Goal: Information Seeking & Learning: Learn about a topic

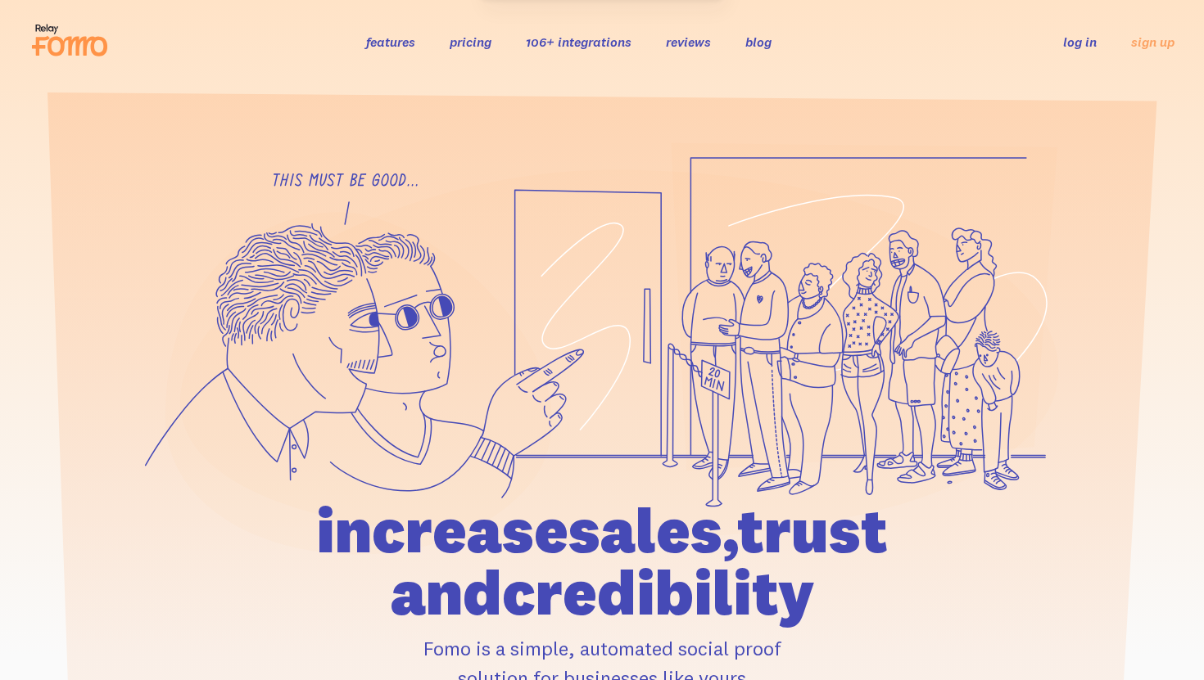
click at [460, 41] on link "pricing" at bounding box center [471, 42] width 42 height 16
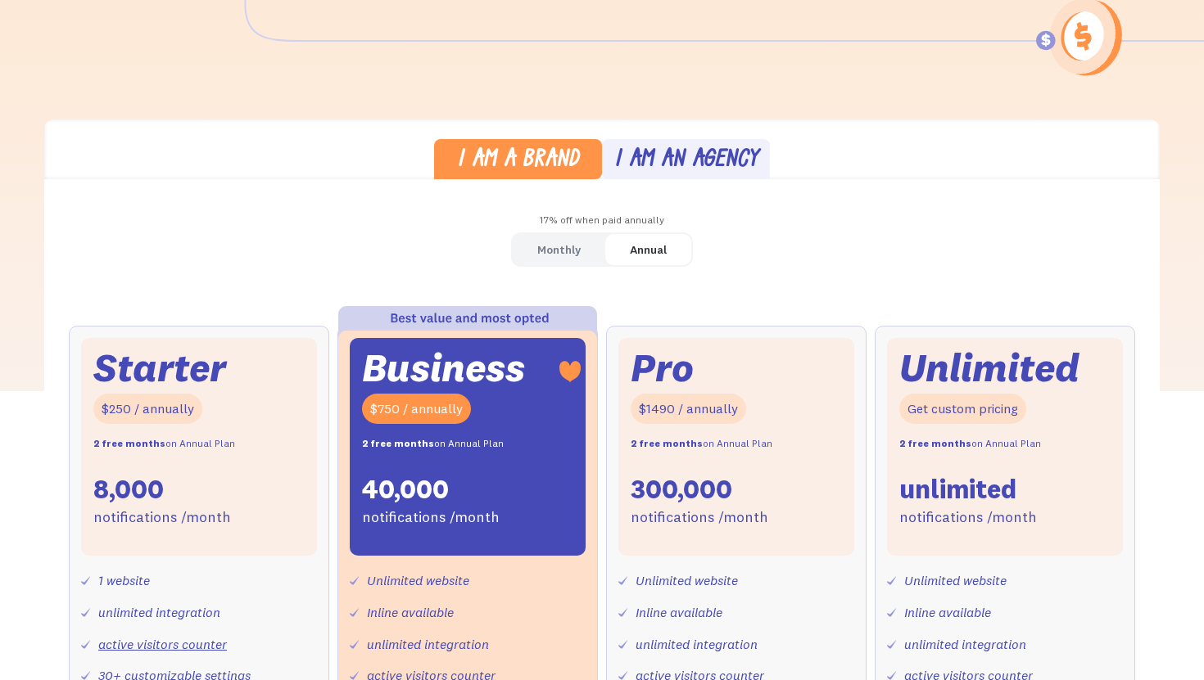
scroll to position [356, 0]
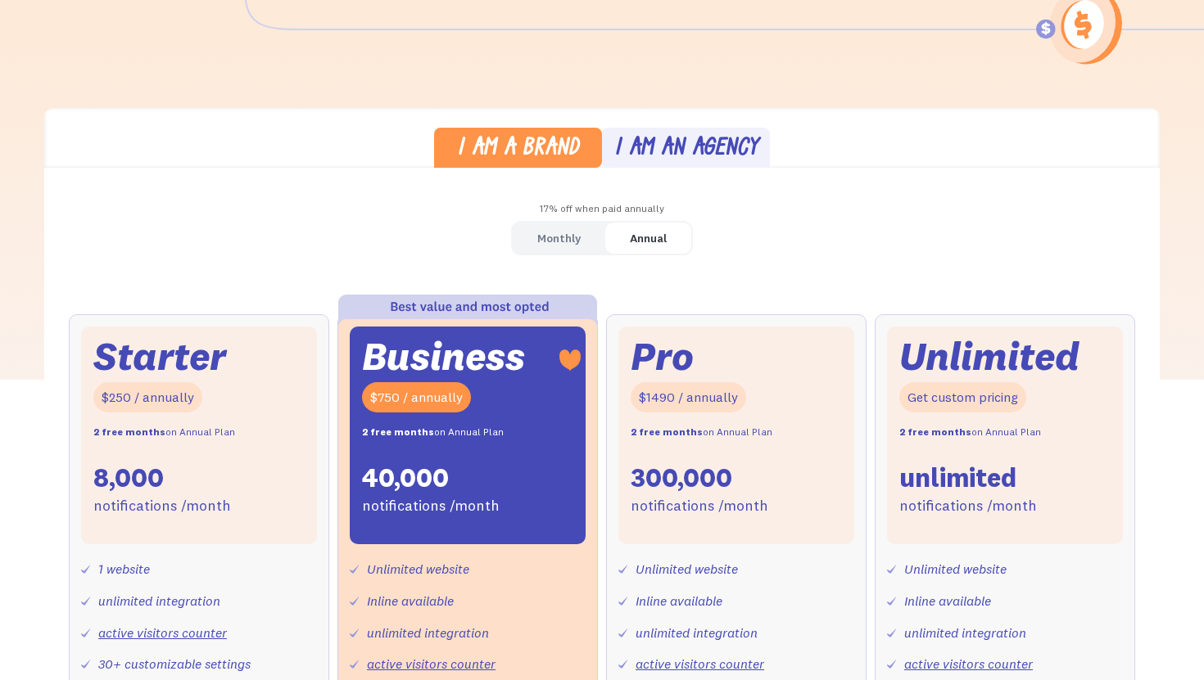
click at [582, 242] on link "Monthly" at bounding box center [559, 239] width 93 height 32
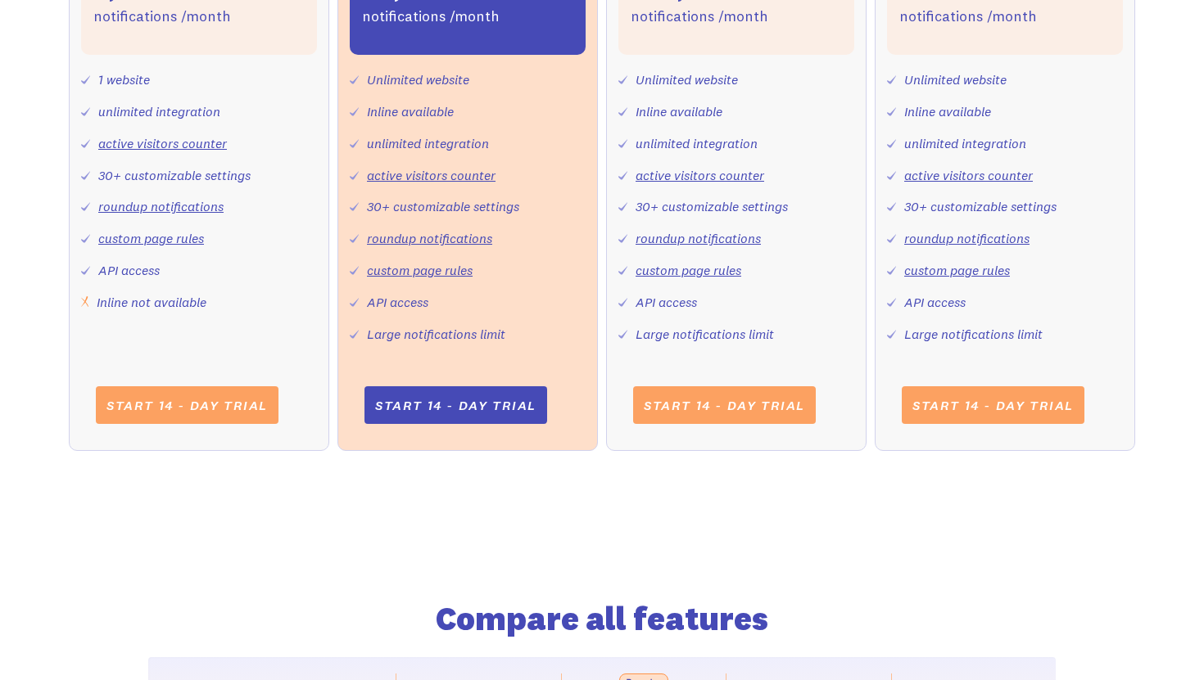
scroll to position [816, 0]
